Goal: Task Accomplishment & Management: Complete application form

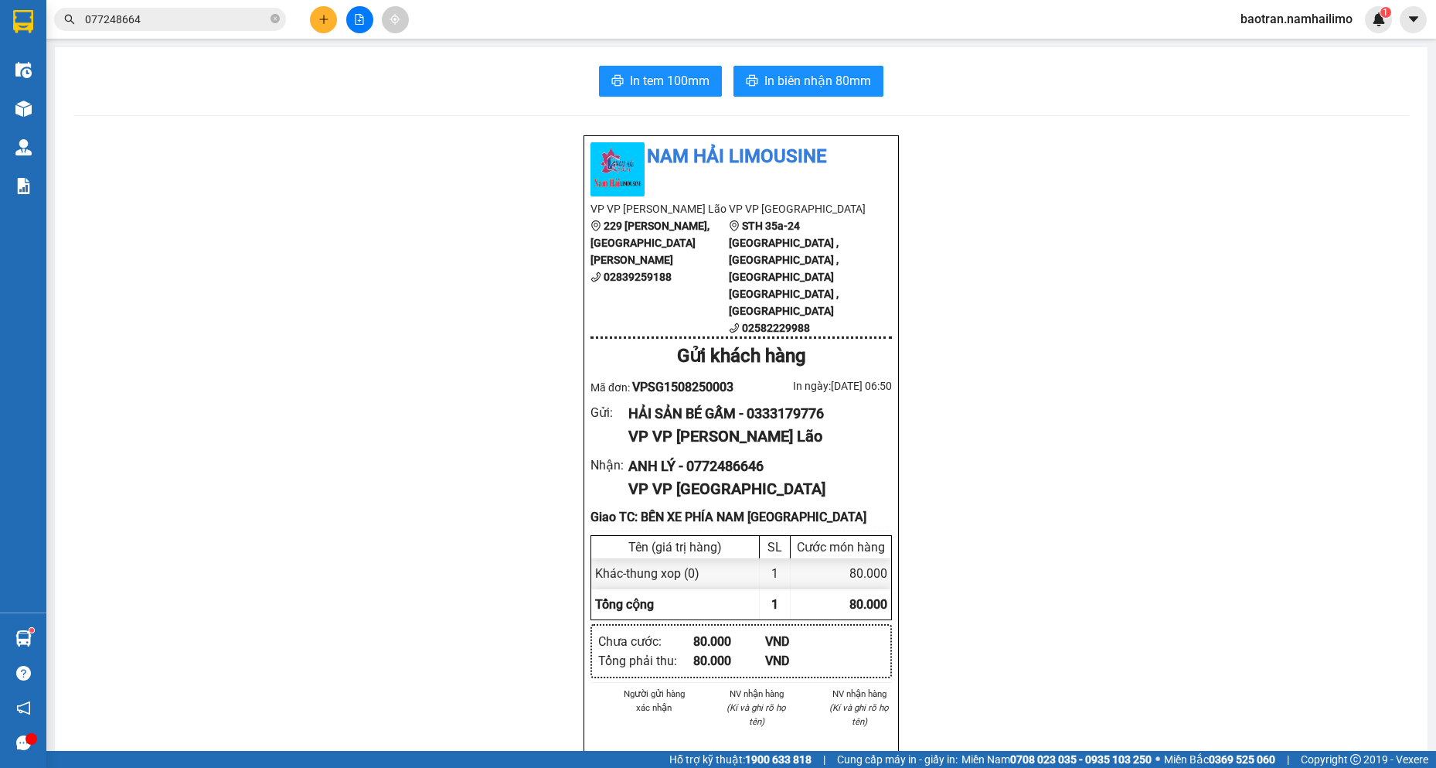
click at [313, 22] on button at bounding box center [323, 19] width 27 height 27
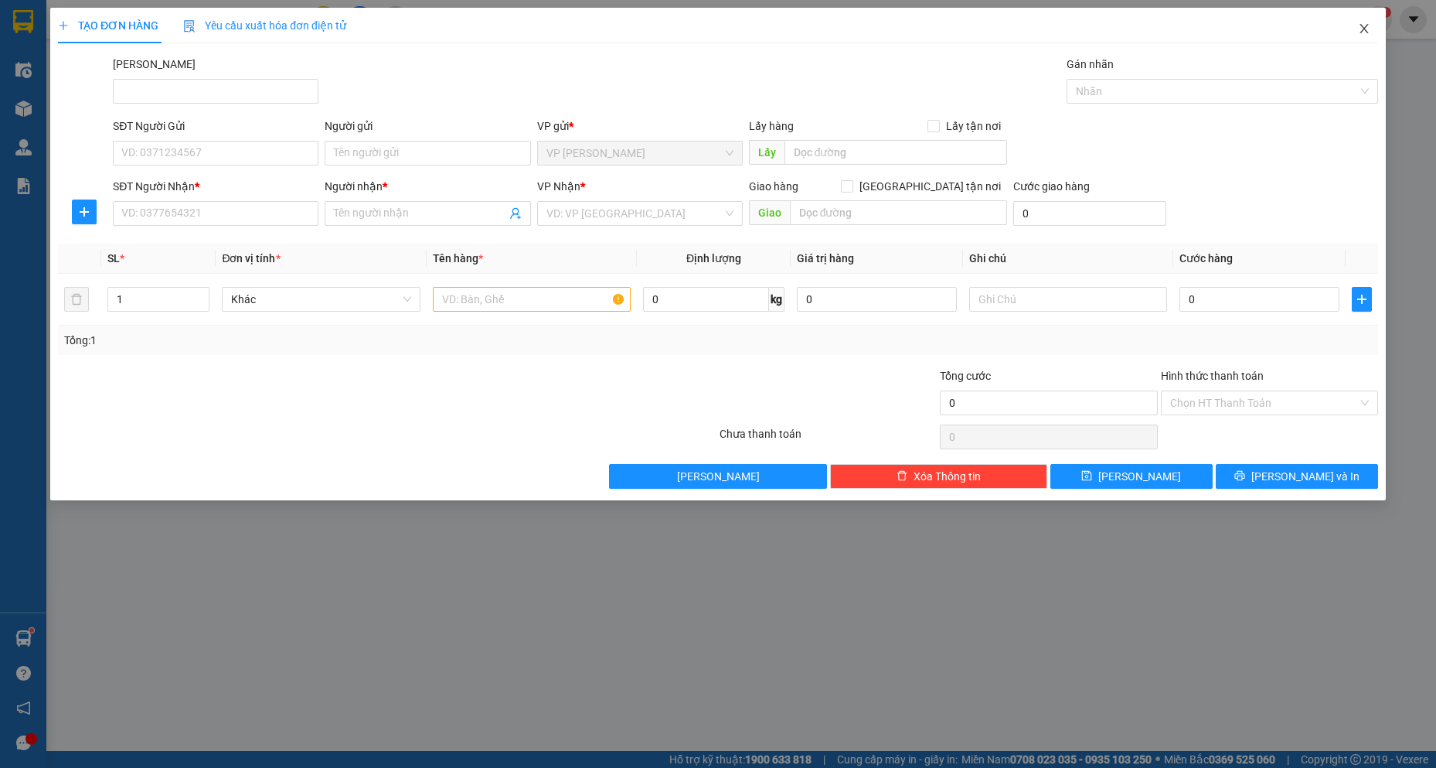
click at [1355, 29] on span "Close" at bounding box center [1364, 29] width 43 height 43
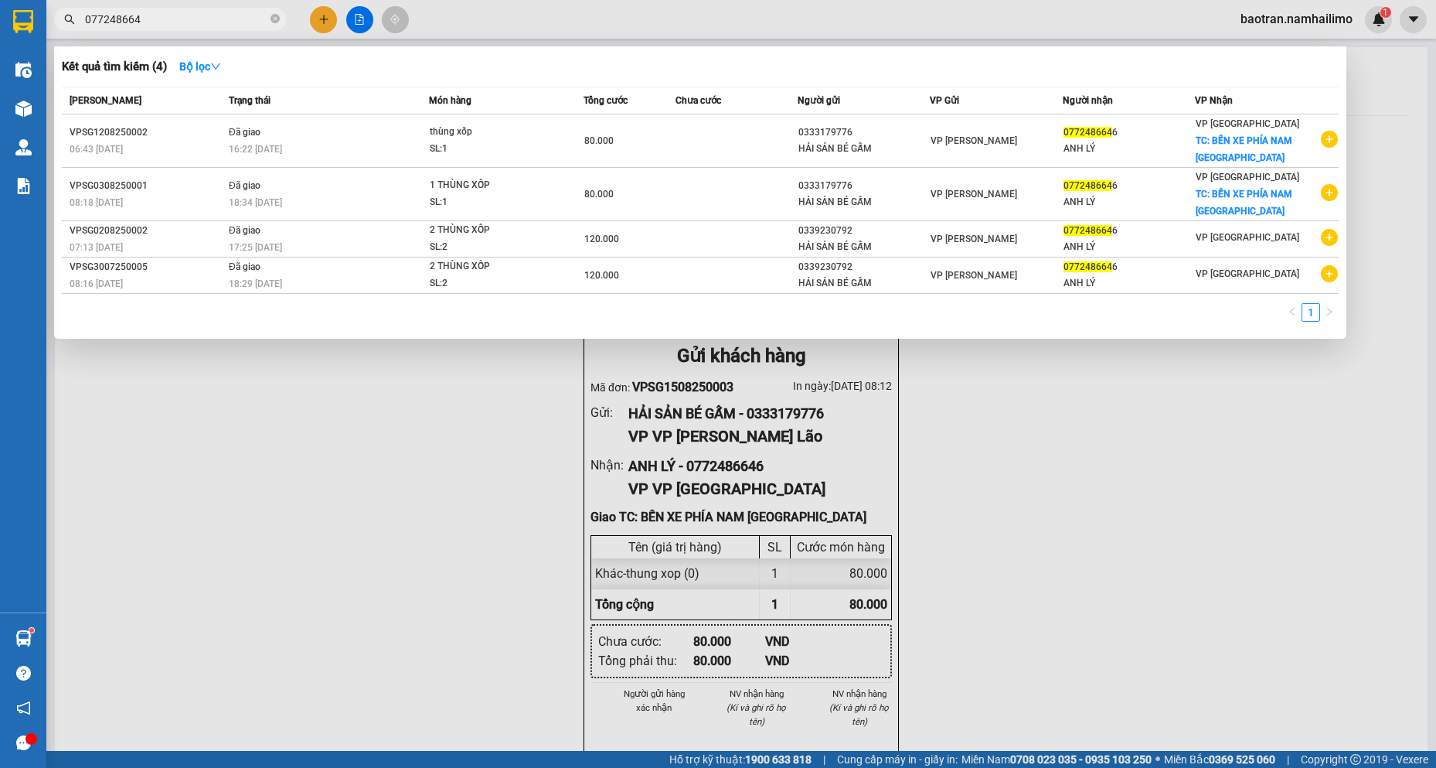
drag, startPoint x: 276, startPoint y: 20, endPoint x: 264, endPoint y: 0, distance: 23.2
click at [269, 9] on span "077248664" at bounding box center [170, 19] width 232 height 23
click at [236, 13] on input "077248664" at bounding box center [176, 19] width 182 height 17
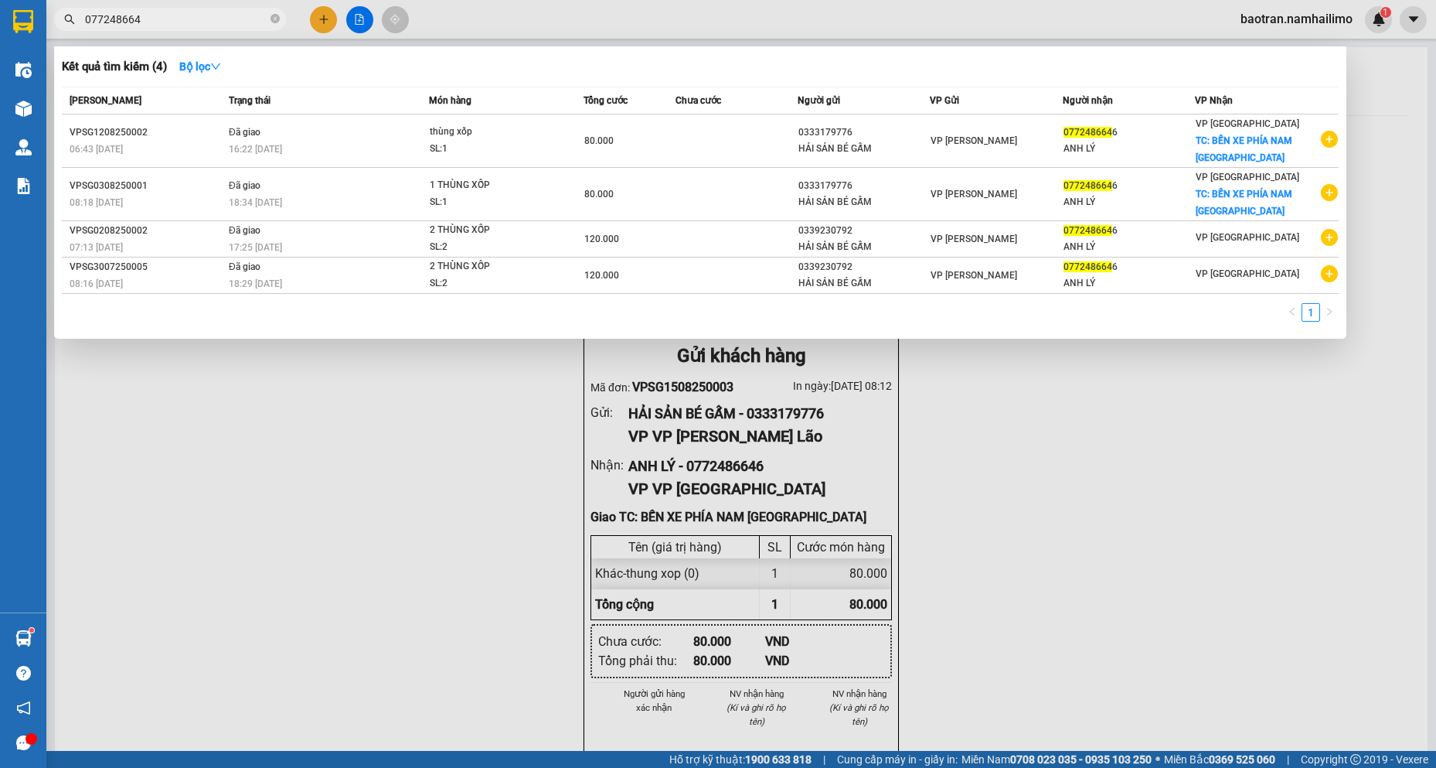
click at [236, 13] on input "077248664" at bounding box center [176, 19] width 182 height 17
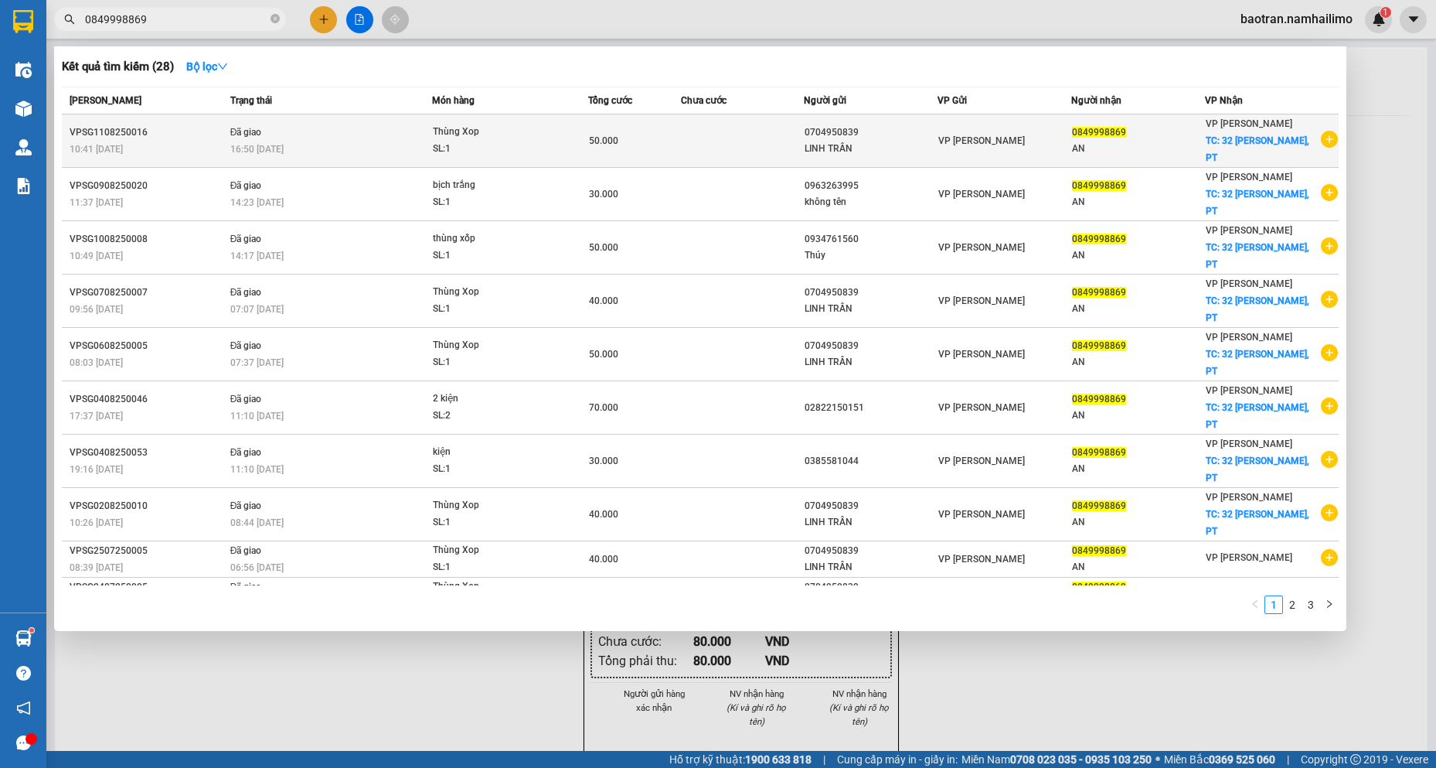
type input "0849998869"
click at [1321, 140] on icon "plus-circle" at bounding box center [1329, 139] width 17 height 17
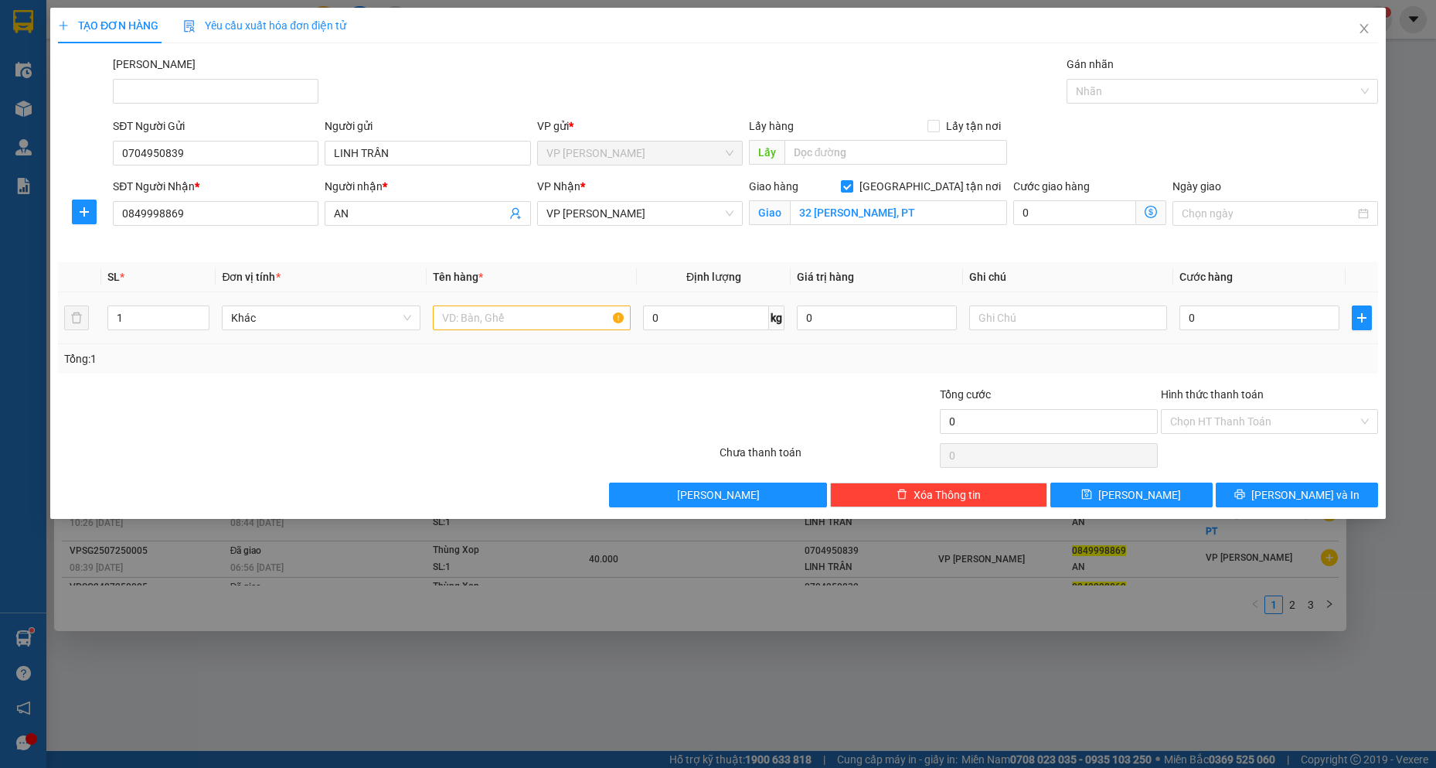
click at [565, 304] on div at bounding box center [532, 317] width 199 height 31
click at [568, 330] on div at bounding box center [532, 317] width 199 height 31
click at [563, 318] on input "text" at bounding box center [532, 317] width 199 height 25
type input "THÙNG XỐP"
click at [1306, 325] on input "0" at bounding box center [1260, 317] width 160 height 25
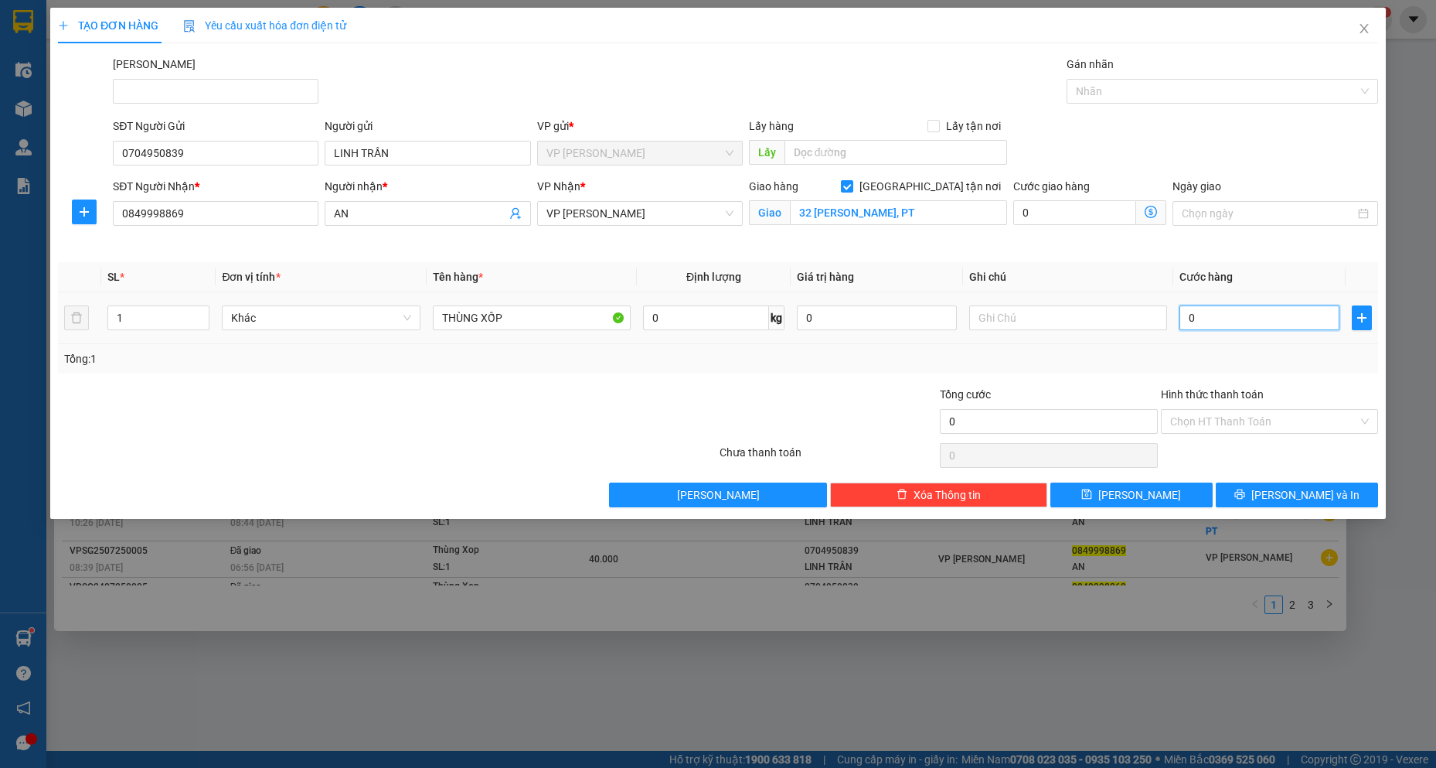
type input "5"
type input "50"
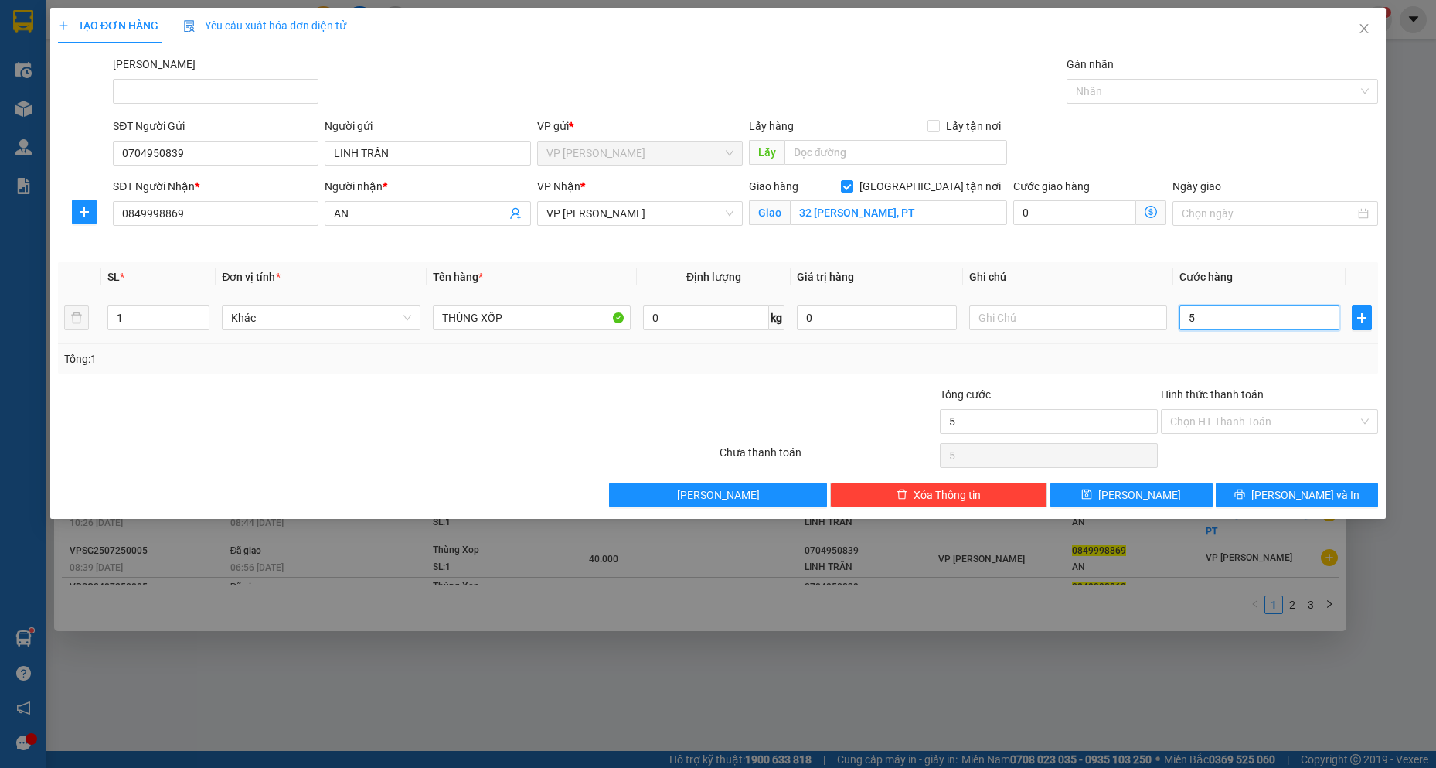
type input "50"
type input "500"
type input "5.000"
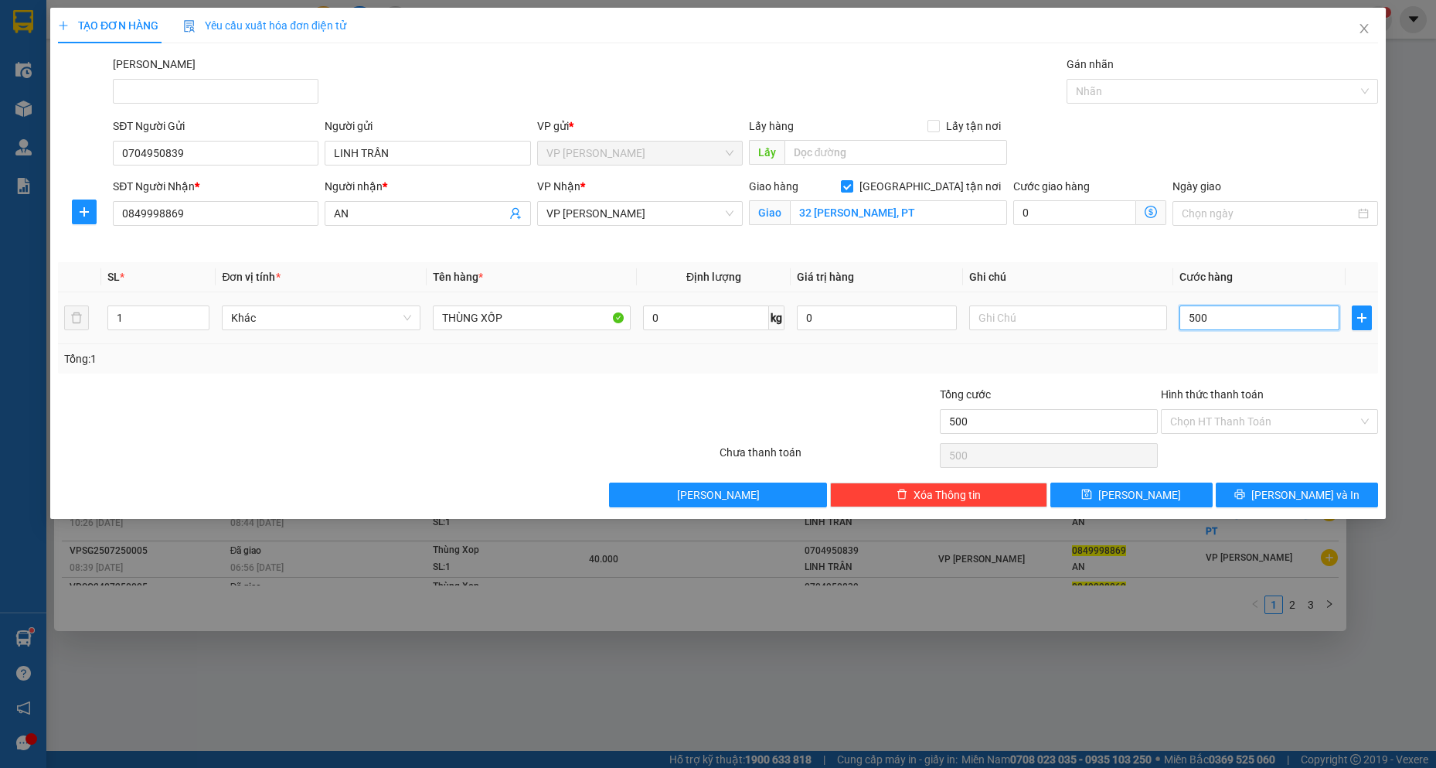
type input "5.000"
type input "50.000"
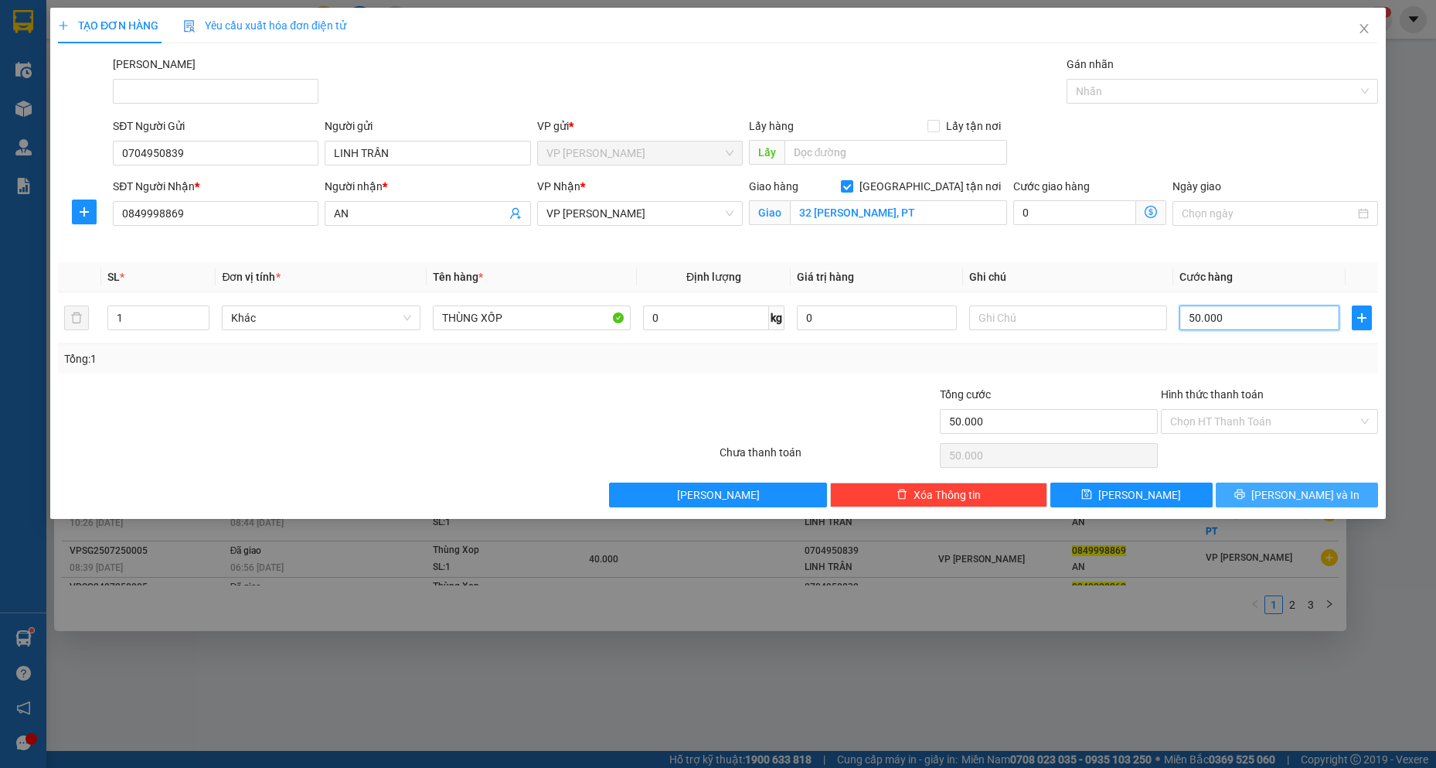
type input "50.000"
click at [1326, 506] on button "[PERSON_NAME] và In" at bounding box center [1297, 494] width 162 height 25
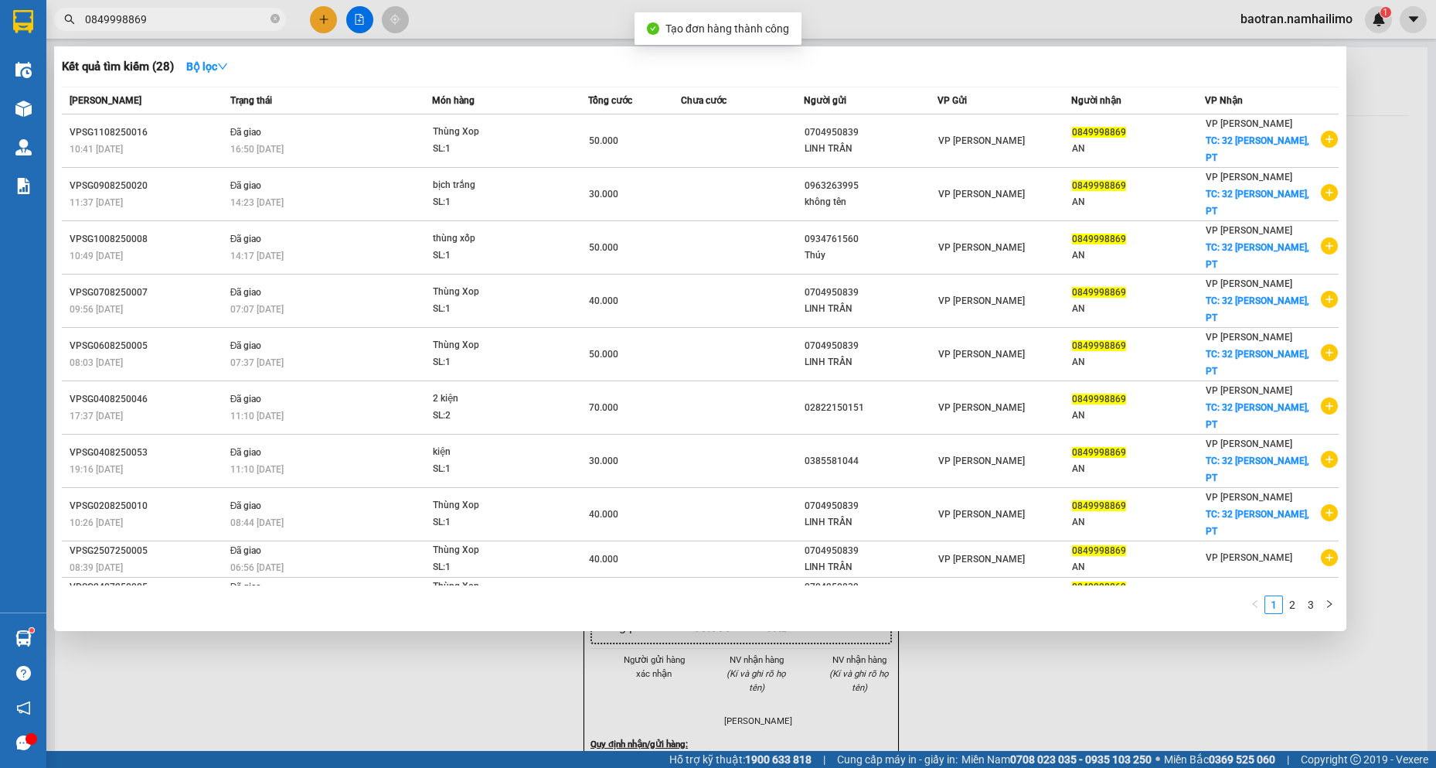
drag, startPoint x: 807, startPoint y: 682, endPoint x: 877, endPoint y: 337, distance: 351.8
click at [805, 680] on div at bounding box center [718, 384] width 1436 height 768
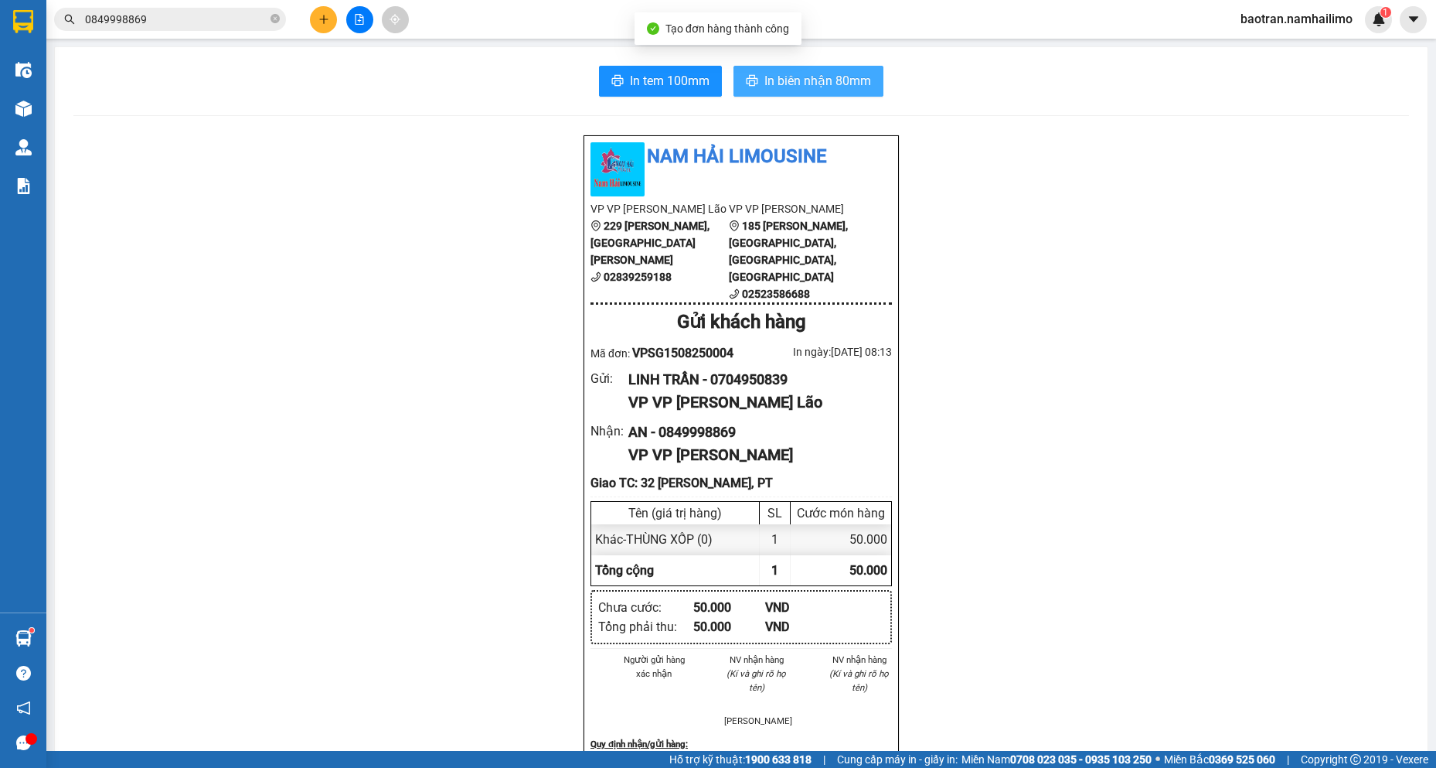
click at [861, 83] on span "In biên nhận 80mm" at bounding box center [817, 80] width 107 height 19
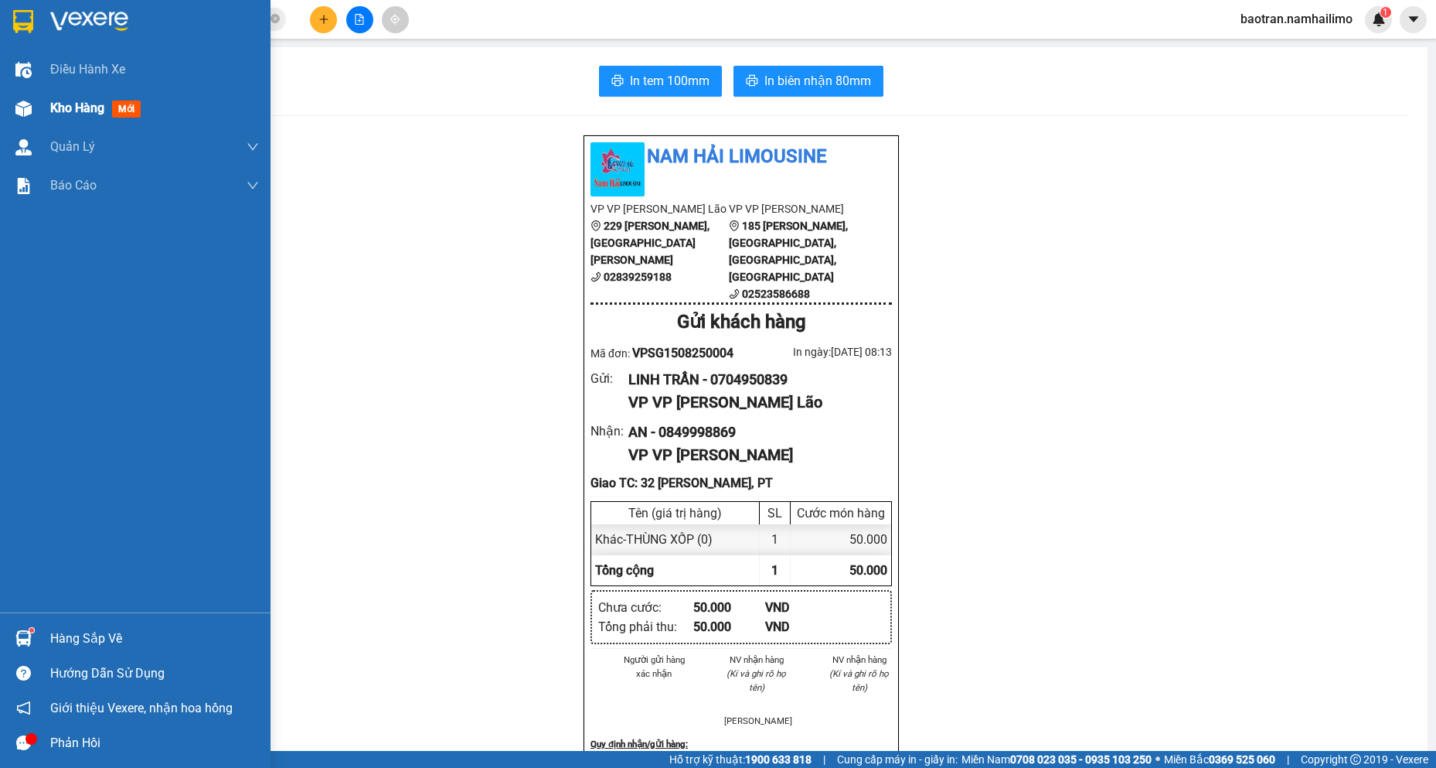
click at [43, 123] on div "Kho hàng mới" at bounding box center [135, 108] width 271 height 39
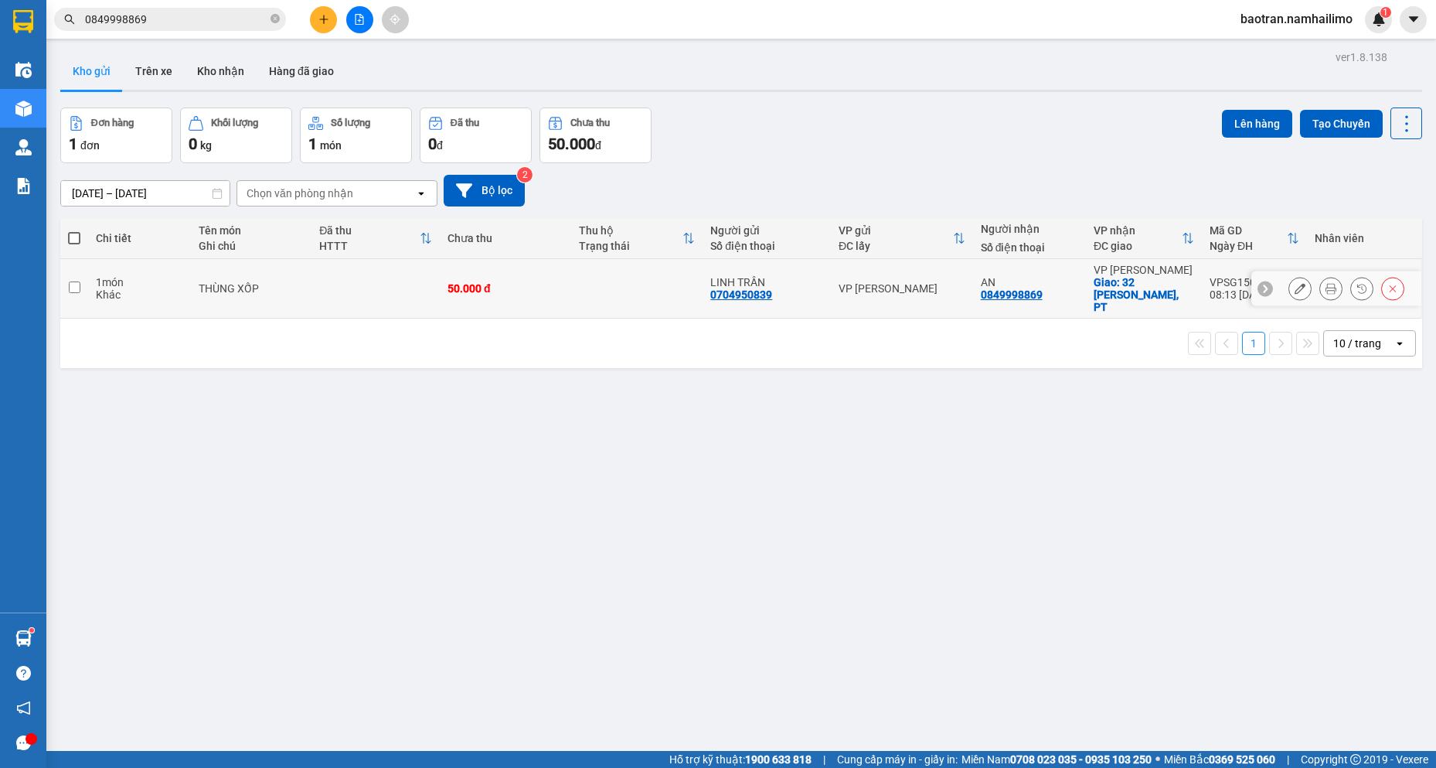
click at [1295, 284] on icon at bounding box center [1300, 288] width 11 height 11
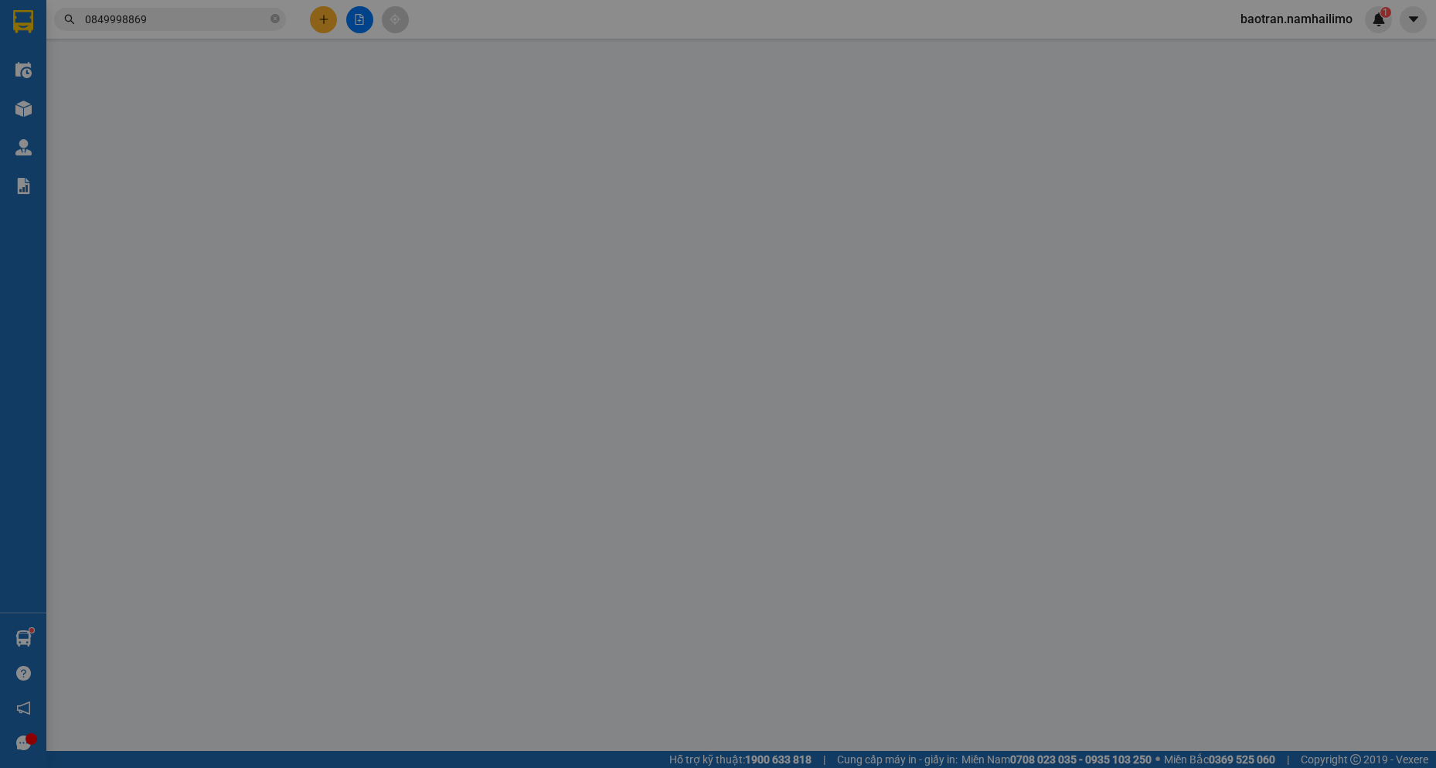
type input "0704950839"
type input "LINH TRẦN"
type input "0849998869"
type input "AN"
checkbox input "true"
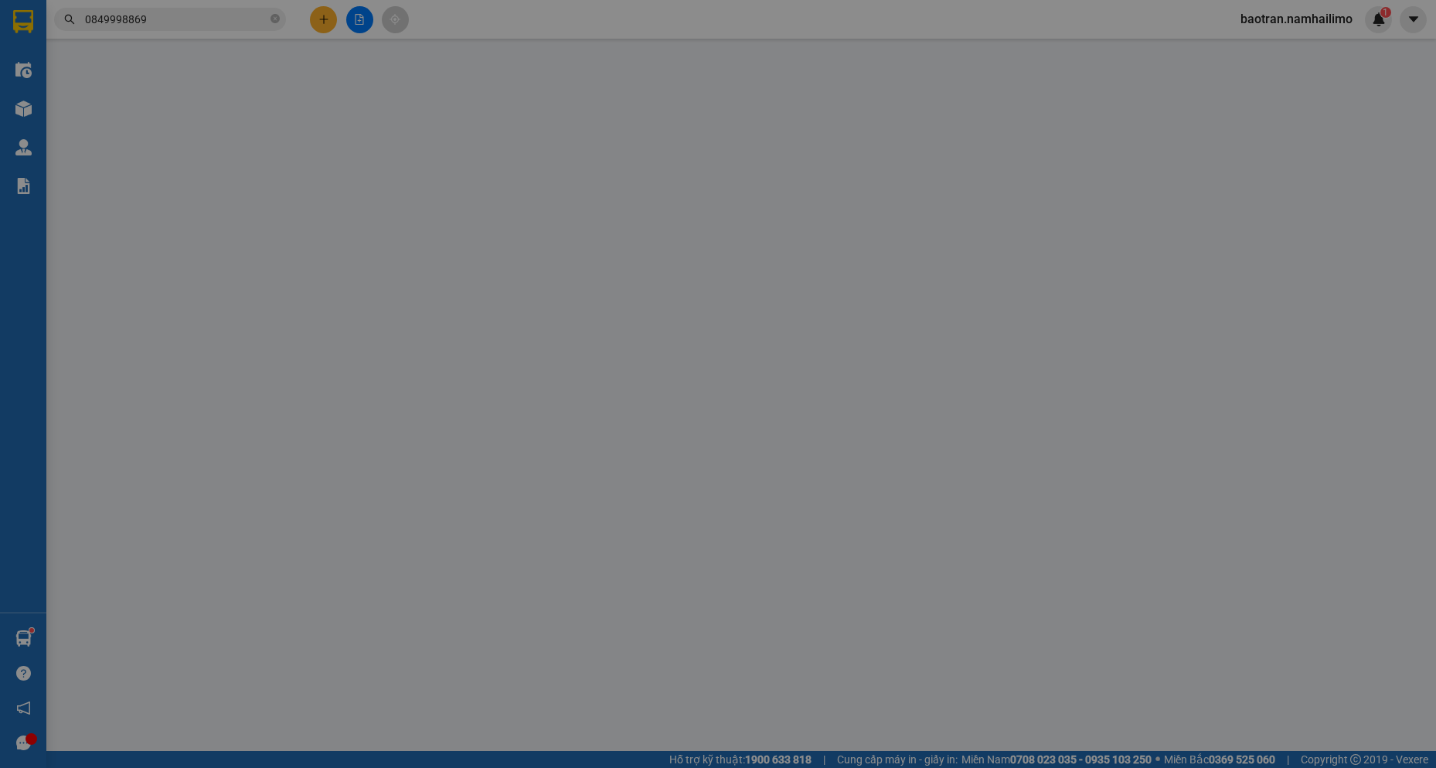
type input "32 [PERSON_NAME], PT"
type input "50.000"
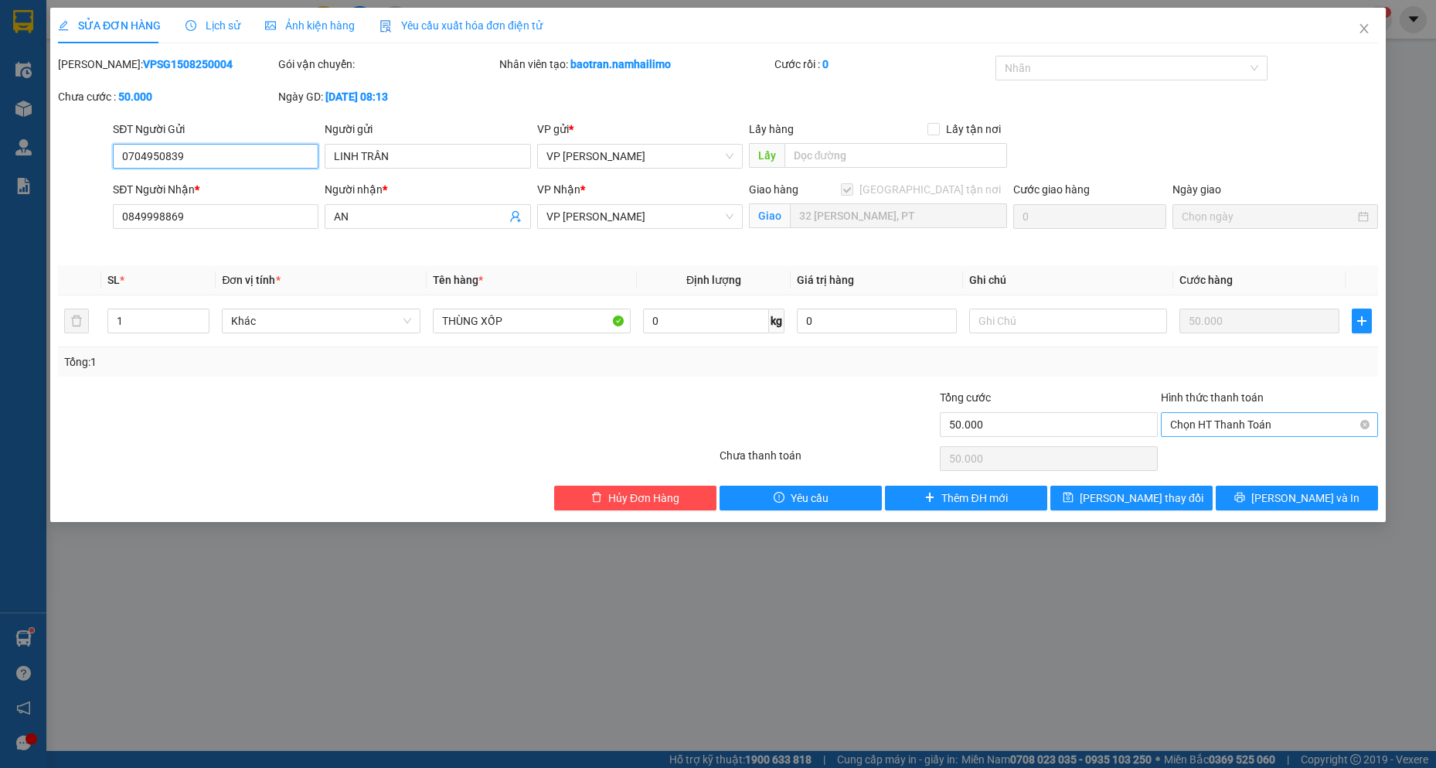
click at [1271, 417] on span "Chọn HT Thanh Toán" at bounding box center [1269, 424] width 199 height 23
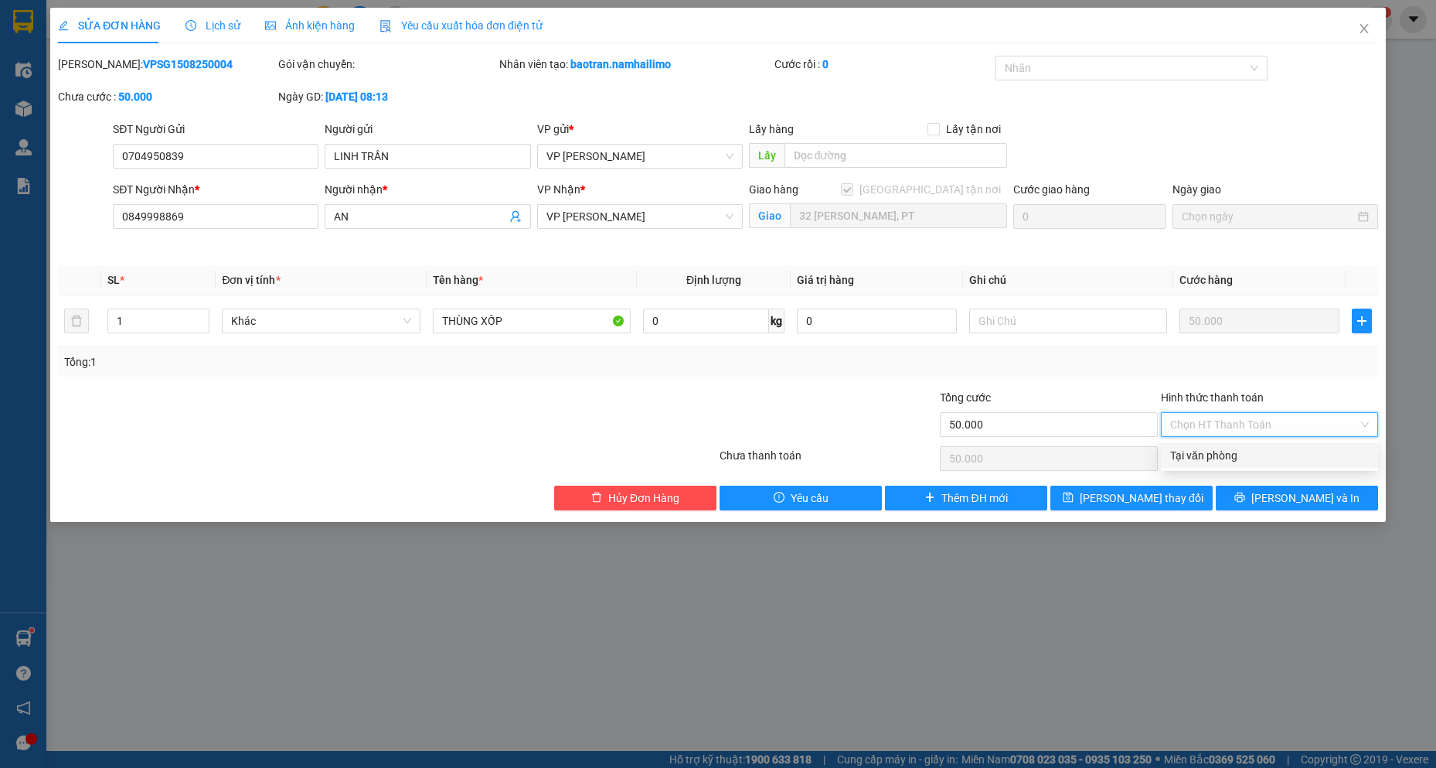
click at [1250, 455] on div "Tại văn phòng" at bounding box center [1269, 455] width 199 height 17
type input "0"
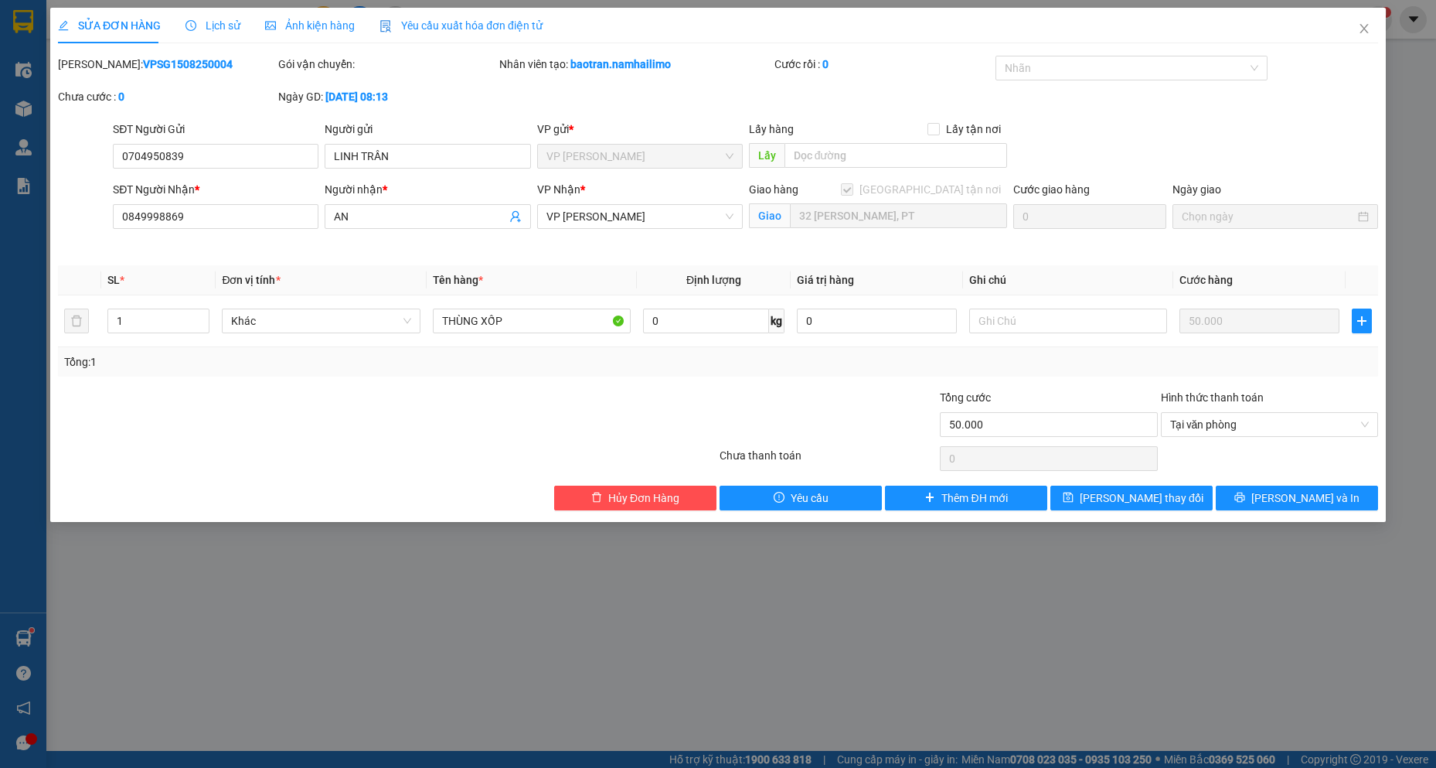
click at [1129, 516] on div "SỬA ĐƠN HÀNG Lịch sử Ảnh kiện hàng Yêu cầu xuất hóa đơn điện tử Total Paid Fee …" at bounding box center [718, 265] width 1336 height 514
click at [1127, 516] on div "SỬA ĐƠN HÀNG Lịch sử Ảnh kiện hàng Yêu cầu xuất hóa đơn điện tử Total Paid Fee …" at bounding box center [718, 265] width 1336 height 514
click at [1127, 504] on span "[PERSON_NAME] thay đổi" at bounding box center [1142, 497] width 124 height 17
